Goal: Task Accomplishment & Management: Use online tool/utility

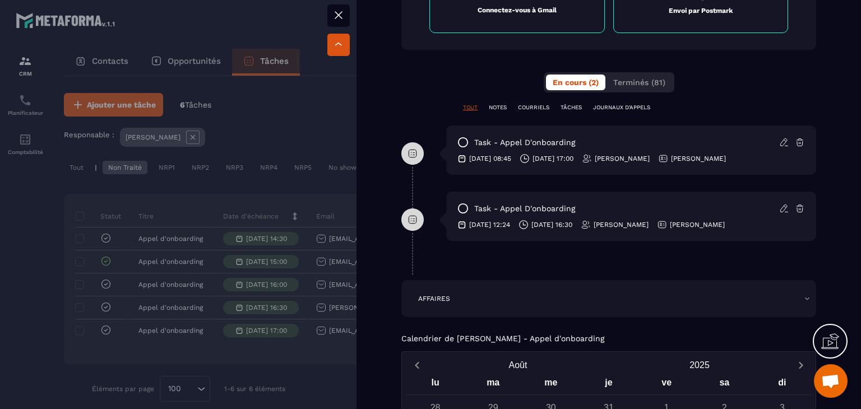
scroll to position [617, 0]
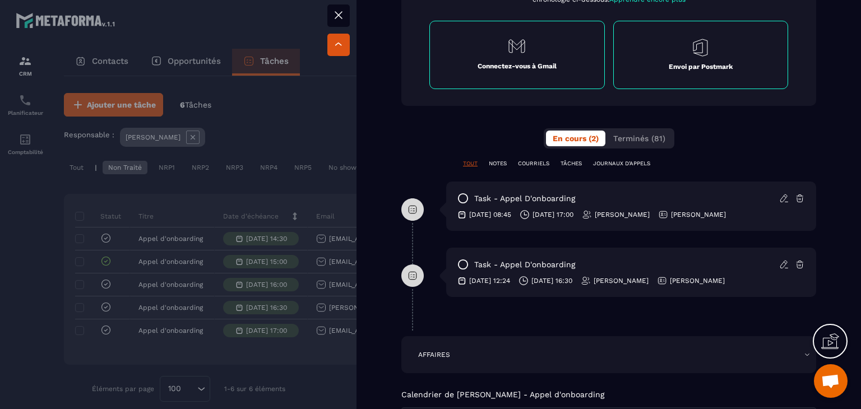
click at [346, 11] on button at bounding box center [338, 15] width 22 height 22
